Goal: Find specific page/section: Find specific page/section

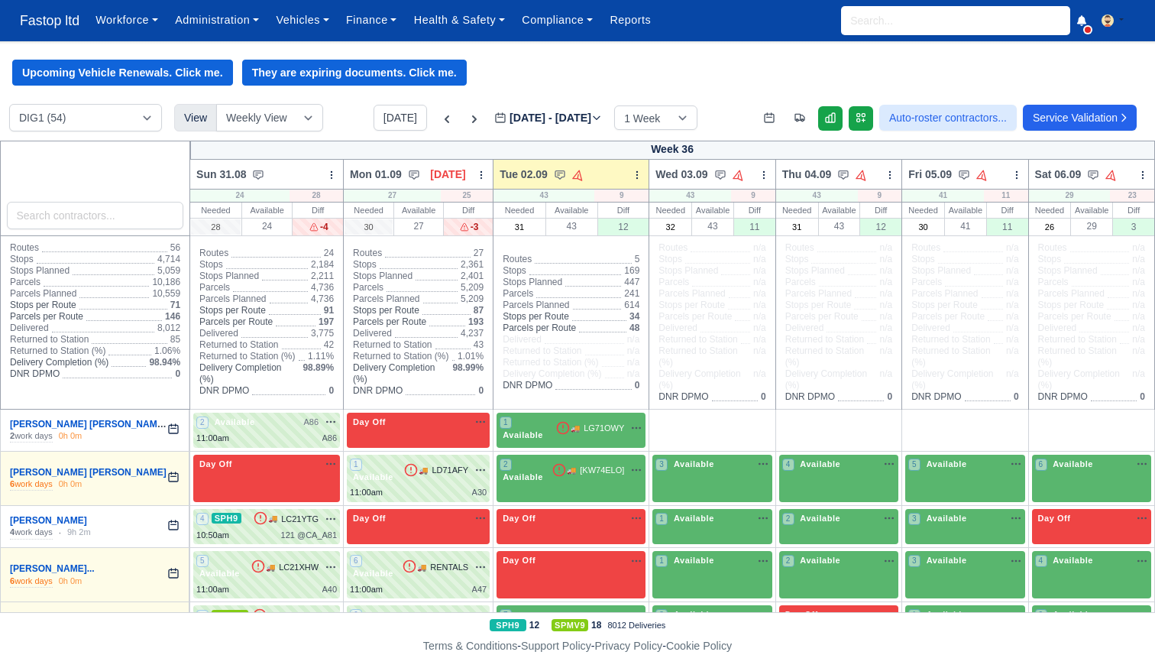
click at [959, 35] on div "Workforce Manpower Expiring Documents Leave Requests Daily Attendance Daily Tim…" at bounding box center [615, 20] width 1056 height 41
click at [959, 17] on input "search" at bounding box center [955, 20] width 229 height 29
type input "[PERSON_NAME]"
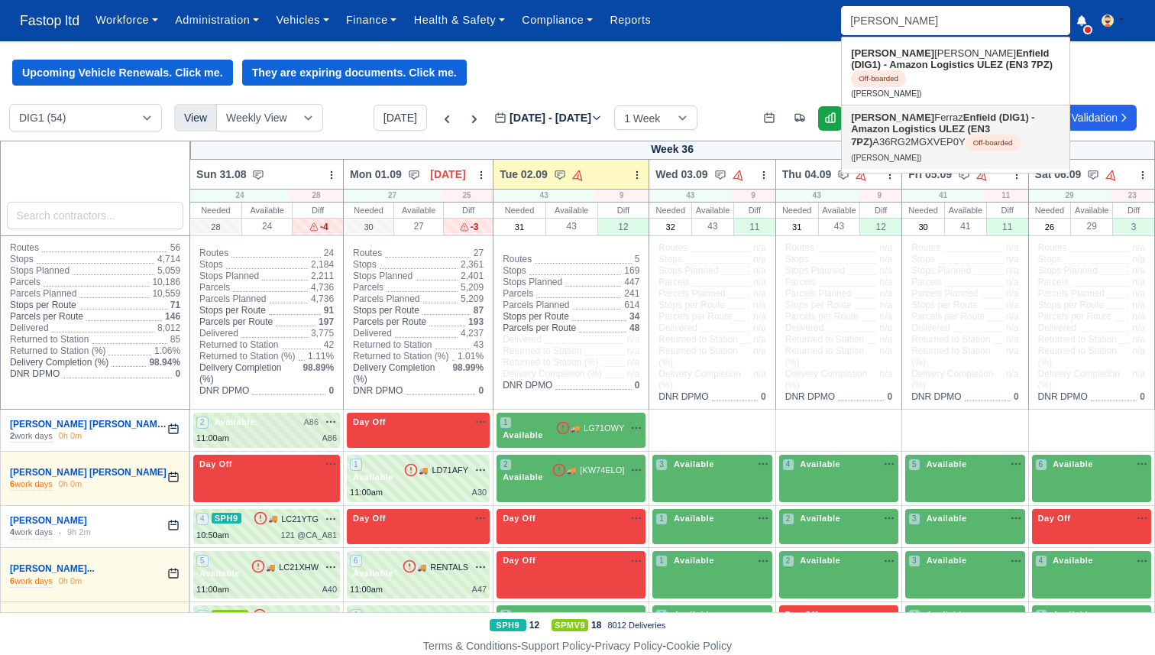
click at [1035, 147] on link "[PERSON_NAME] Enfield (DIG1) - Amazon Logistics ULEZ (EN3 7PZ) A36RG2MGXVEP0Y O…" at bounding box center [956, 136] width 228 height 63
type input "[PERSON_NAME]"
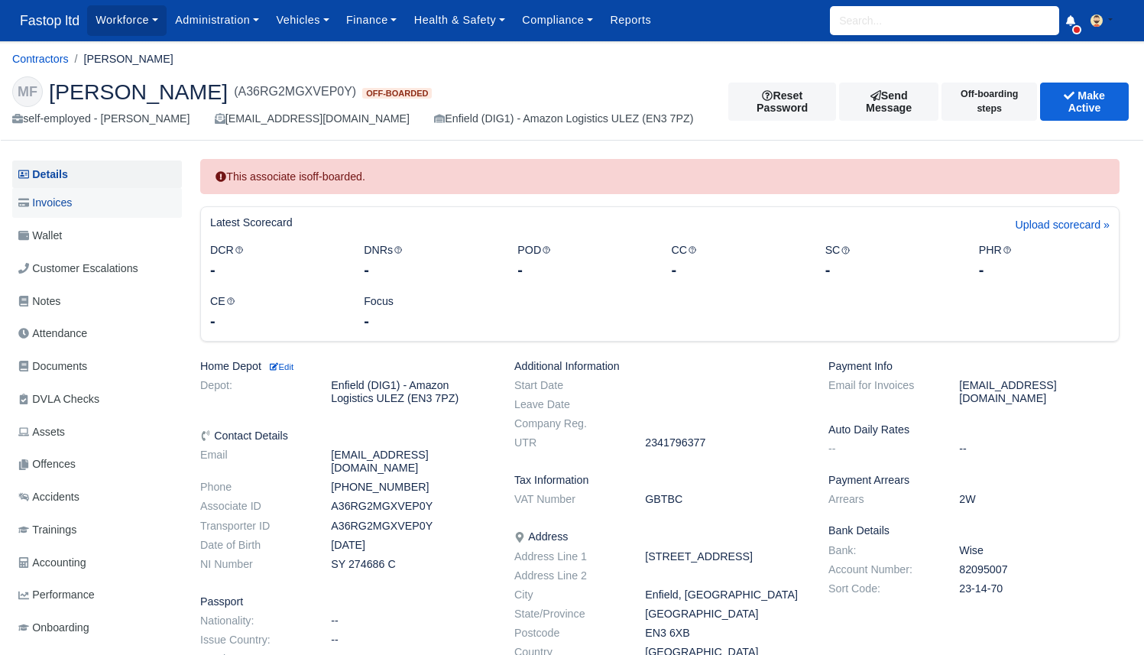
click at [66, 206] on span "Invoices" at bounding box center [44, 203] width 53 height 18
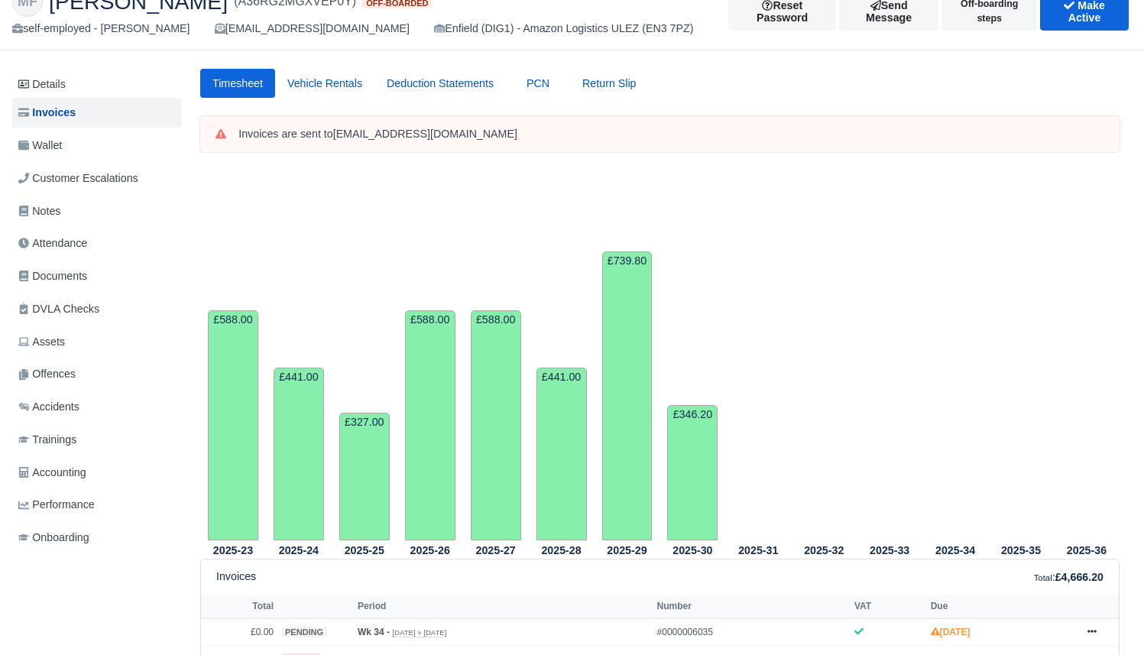
scroll to position [314, 0]
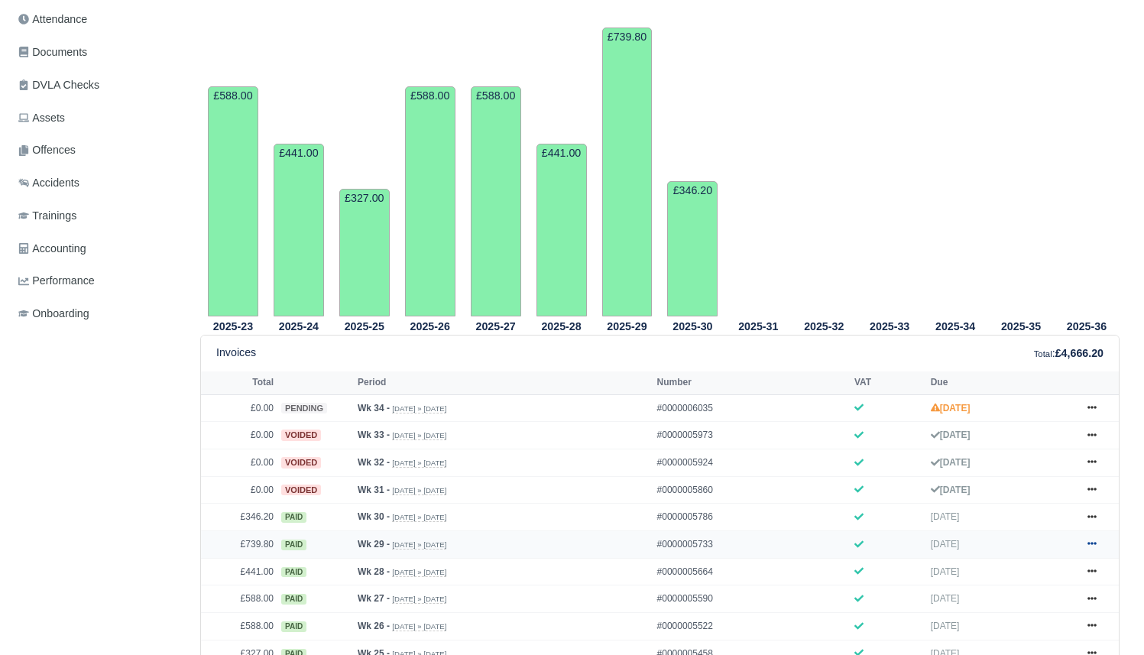
click at [1087, 539] on icon at bounding box center [1091, 543] width 9 height 9
click at [966, 556] on link "Show Invoice" at bounding box center [1034, 572] width 136 height 32
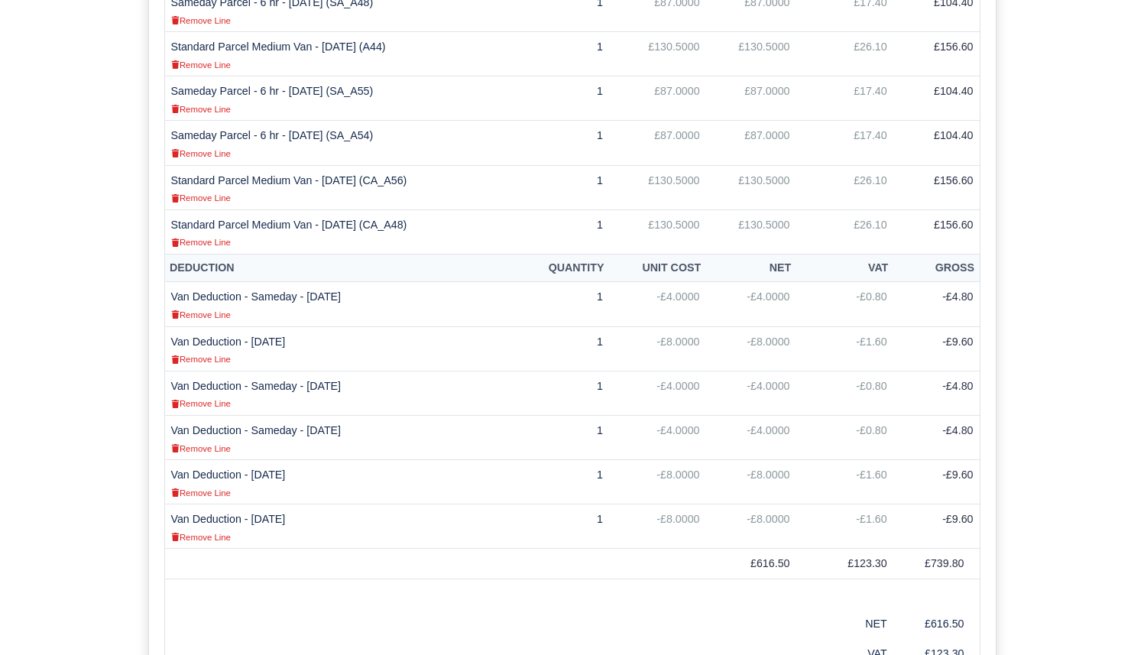
scroll to position [679, 0]
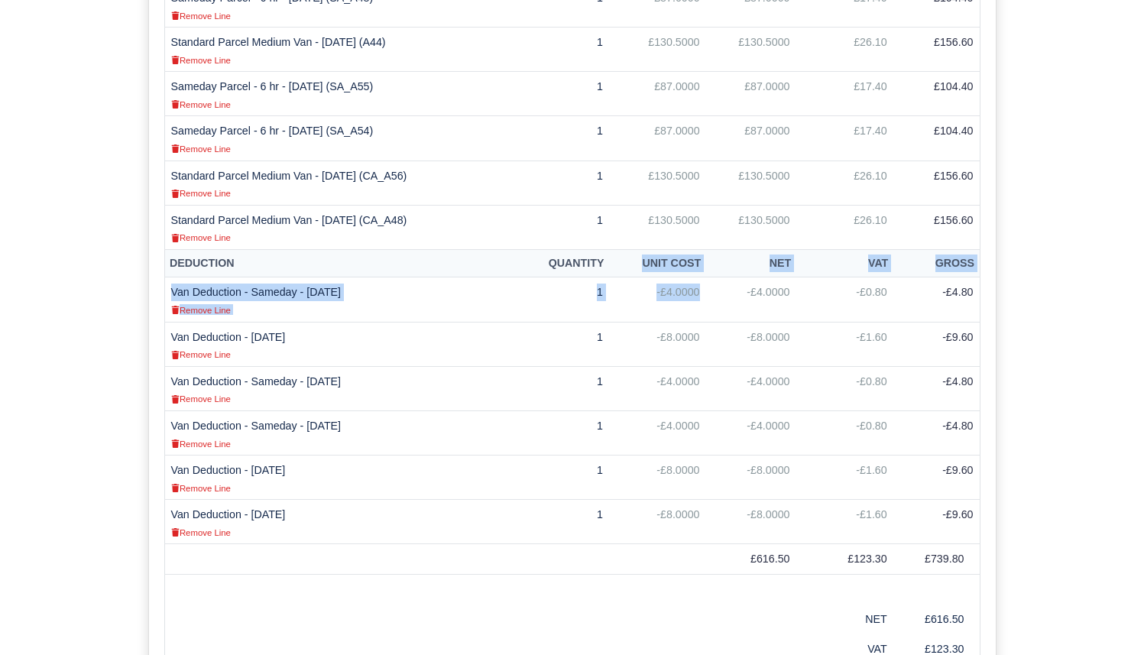
drag, startPoint x: 643, startPoint y: 319, endPoint x: 657, endPoint y: 251, distance: 68.6
click at [657, 251] on table "Standard Services Quantity Unit Cost Net VAT Gross Sameday Parcel - 6 hr - 14/0…" at bounding box center [572, 323] width 816 height 739
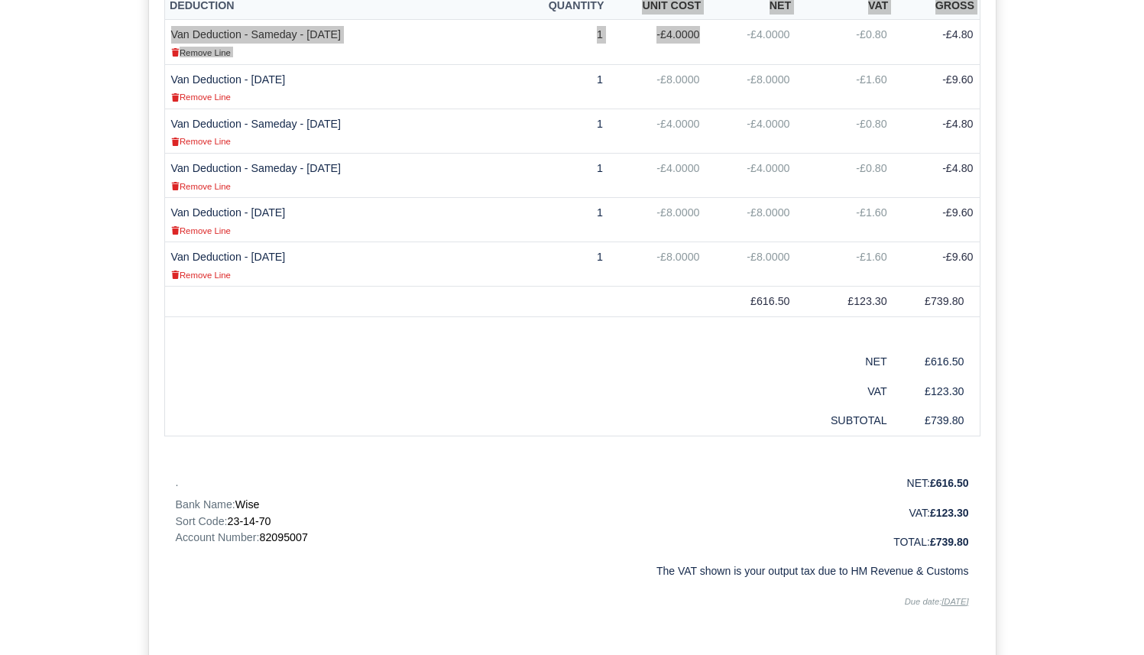
scroll to position [1070, 0]
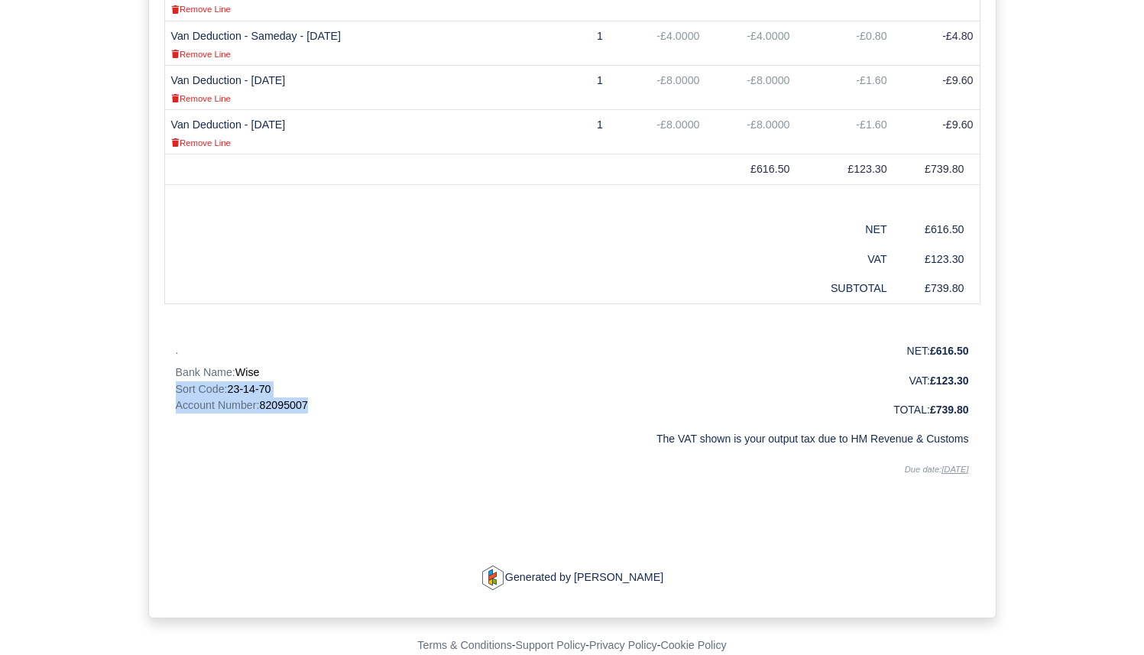
drag, startPoint x: 328, startPoint y: 410, endPoint x: 140, endPoint y: 395, distance: 188.5
copy div "Sort Code: 23-14-70 Account Number: 82095007"
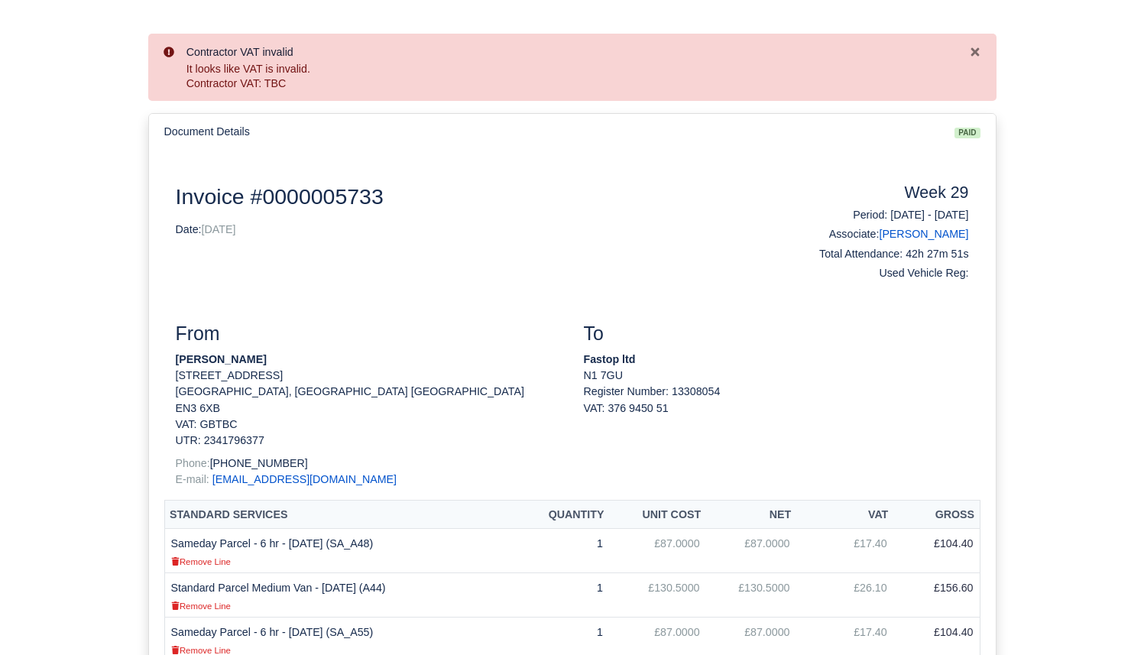
scroll to position [146, 0]
